Goal: Navigation & Orientation: Understand site structure

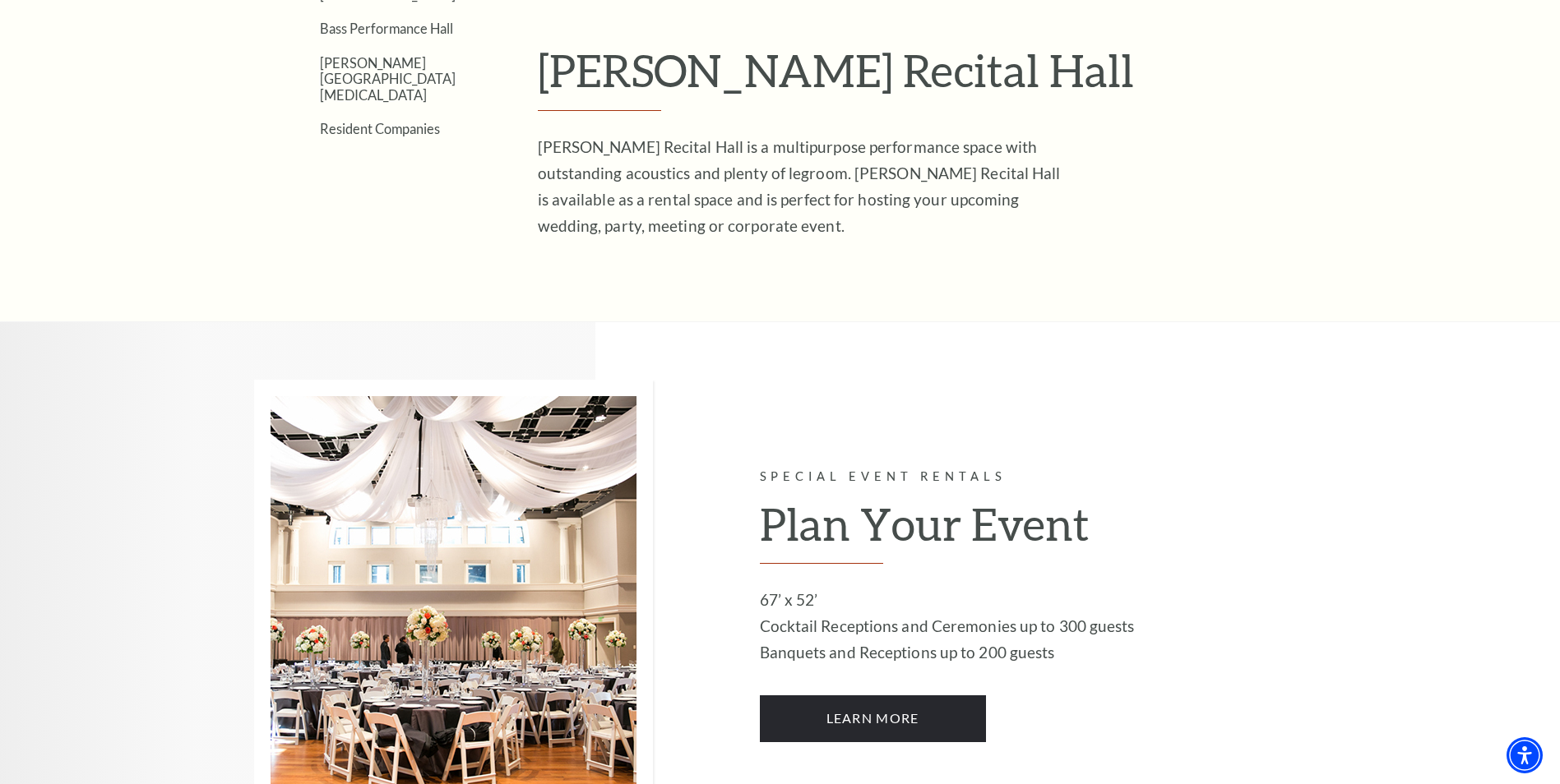
scroll to position [246, 0]
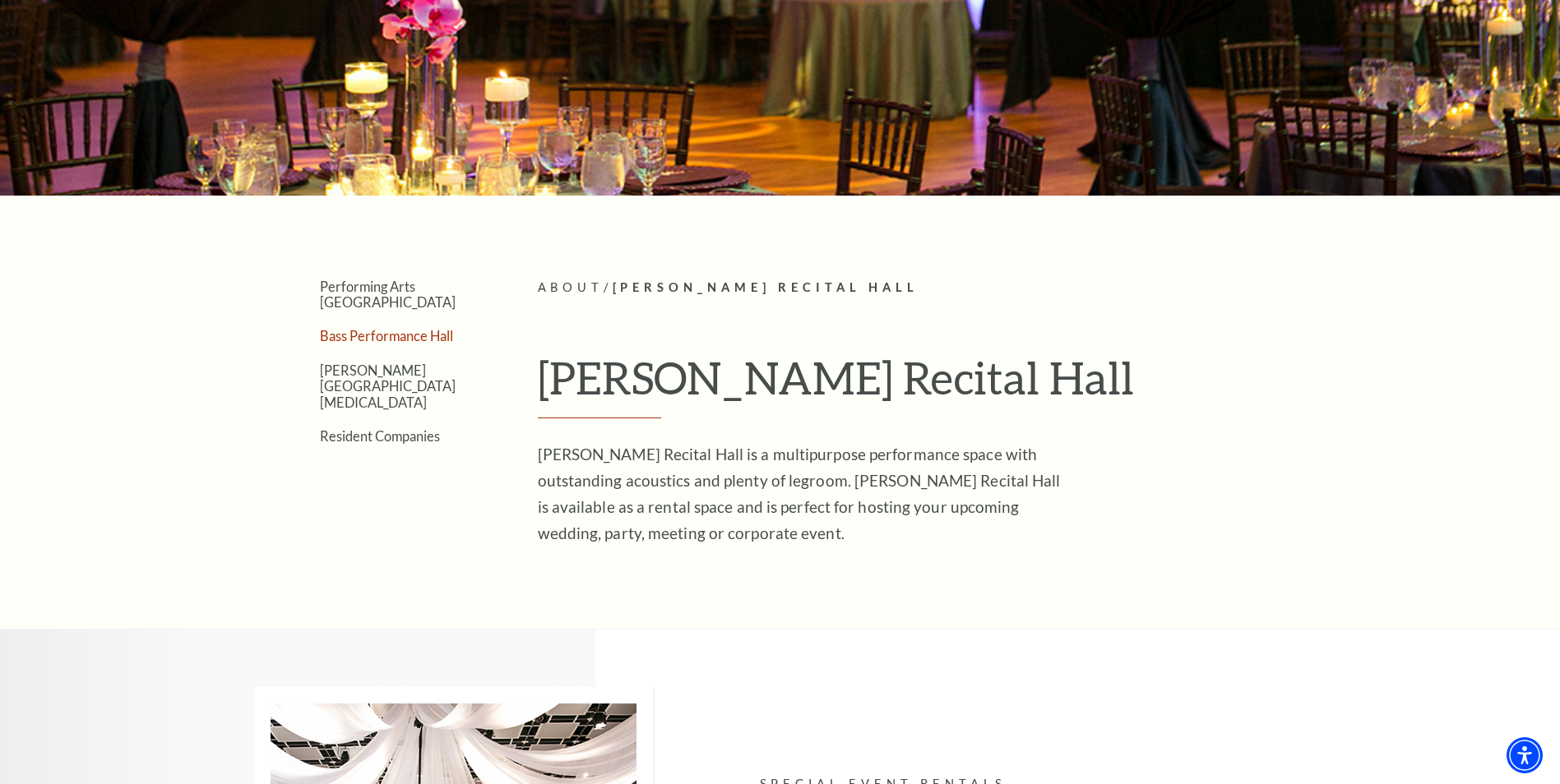
click at [382, 328] on link "Bass Performance Hall" at bounding box center [386, 335] width 134 height 16
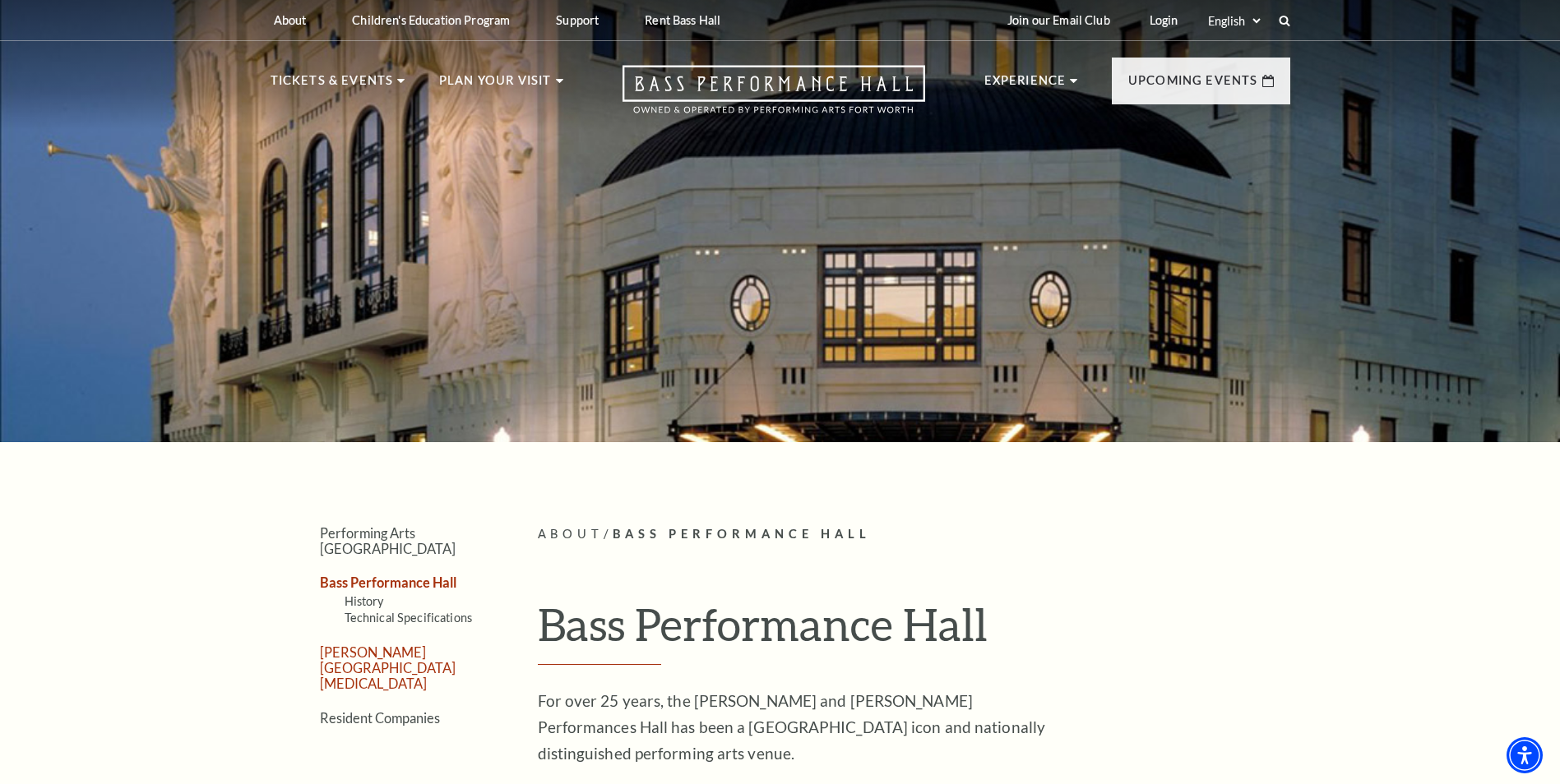
click at [392, 645] on link "[PERSON_NAME][GEOGRAPHIC_DATA][MEDICAL_DATA]" at bounding box center [387, 668] width 135 height 47
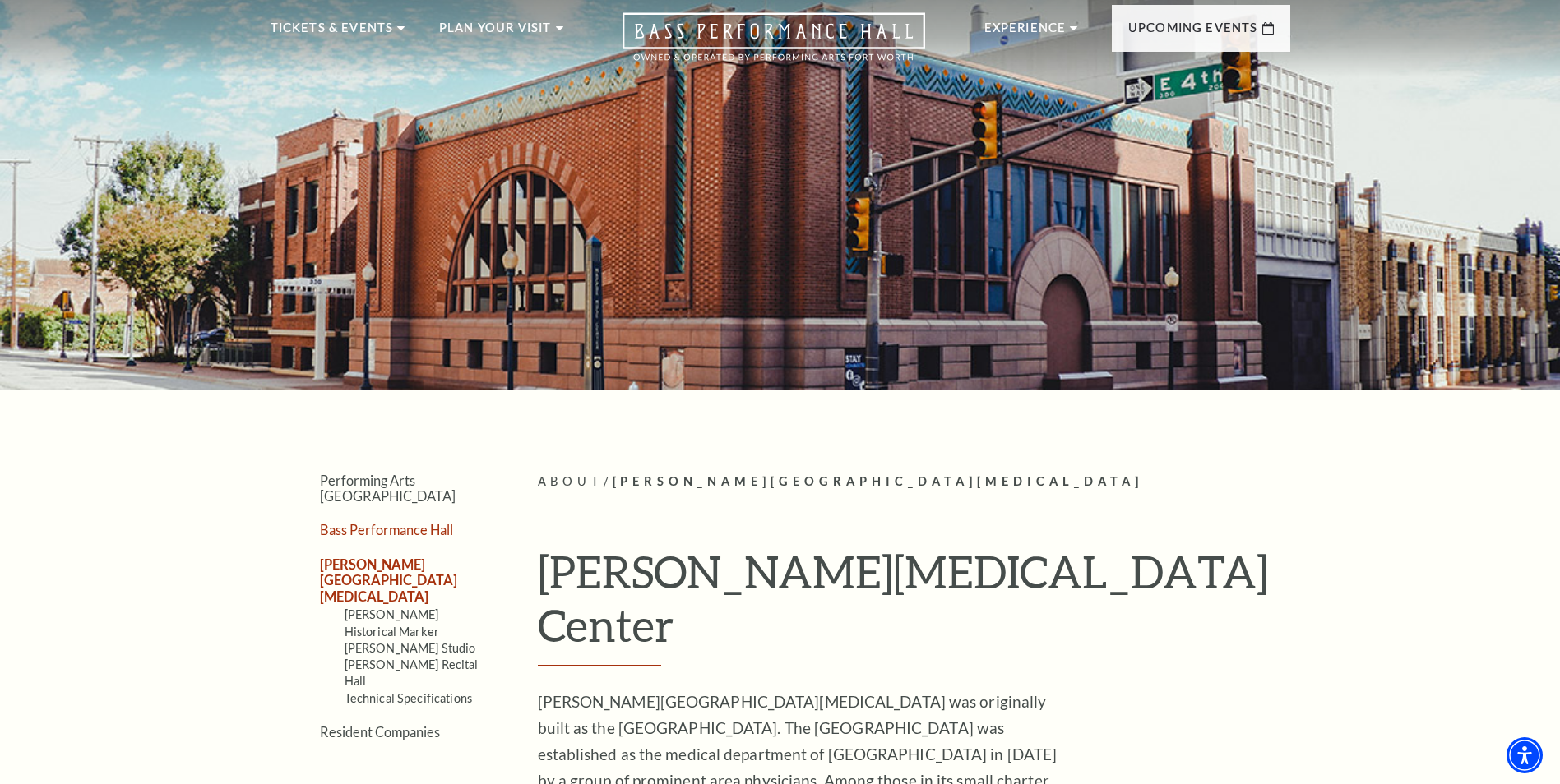
scroll to position [82, 0]
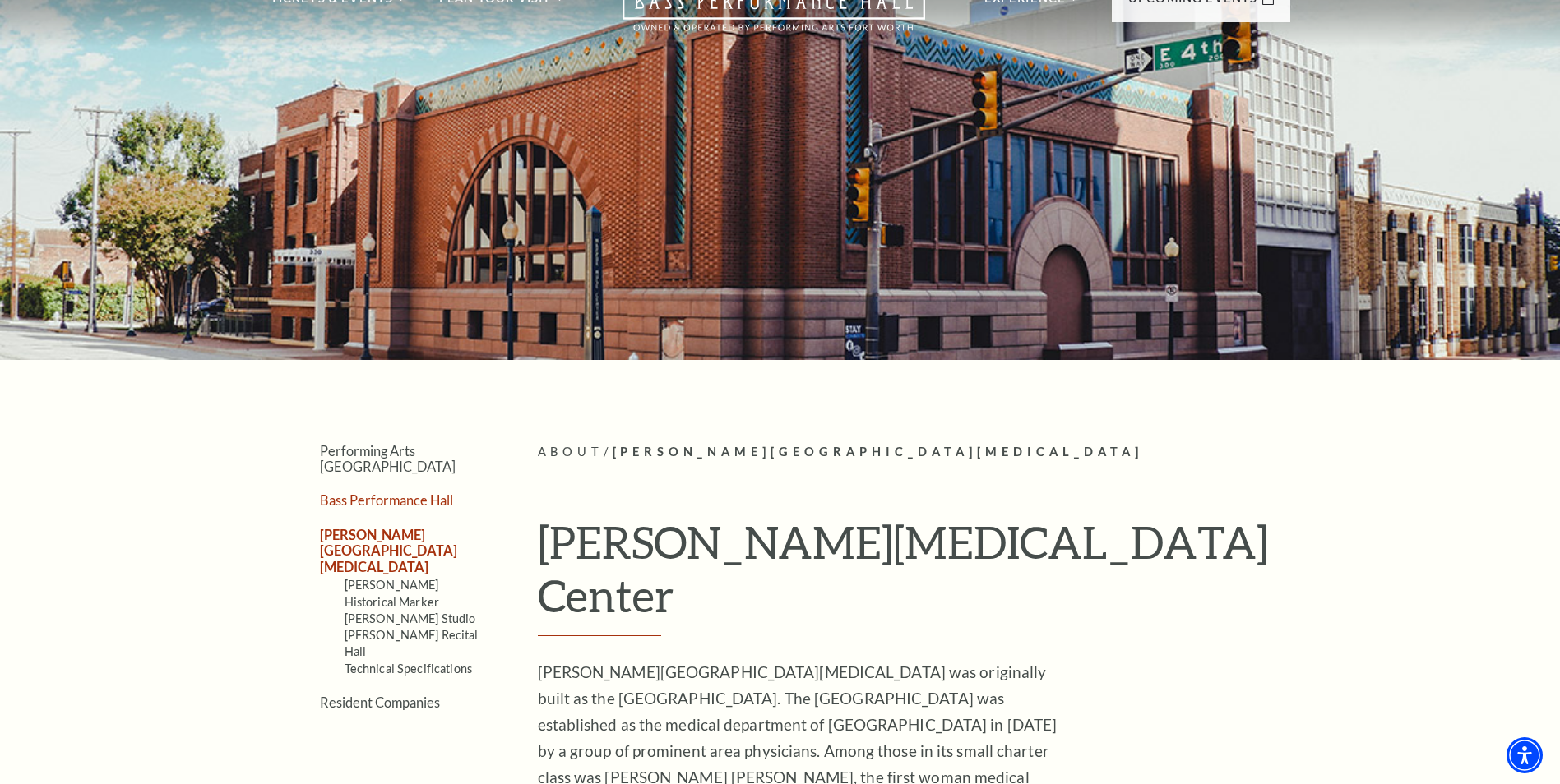
click at [418, 492] on link "Bass Performance Hall" at bounding box center [386, 499] width 134 height 16
